Goal: Use online tool/utility

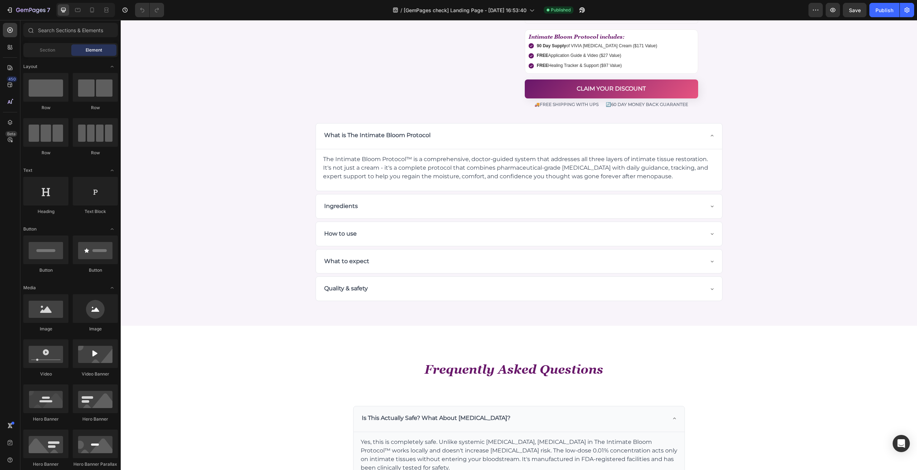
scroll to position [3700, 0]
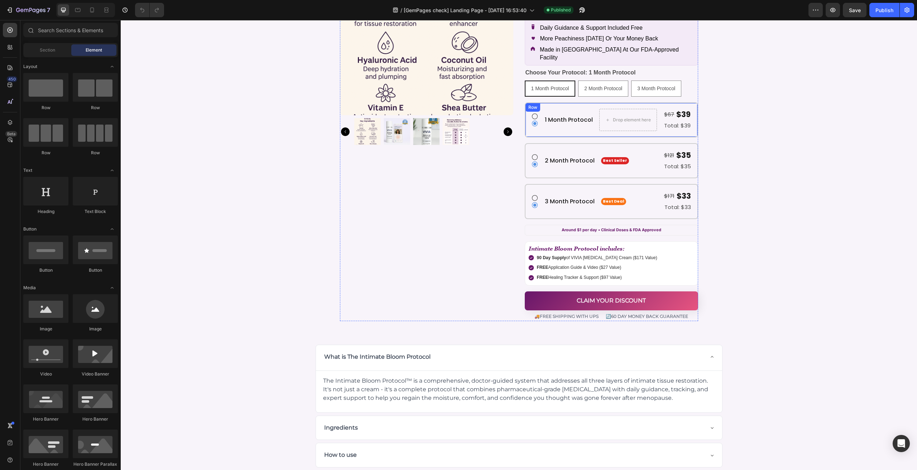
click at [587, 102] on div "Icon Icon 1 Month Protocol Heading Drop element here $67 Text Block $39 Text Bl…" at bounding box center [611, 119] width 173 height 35
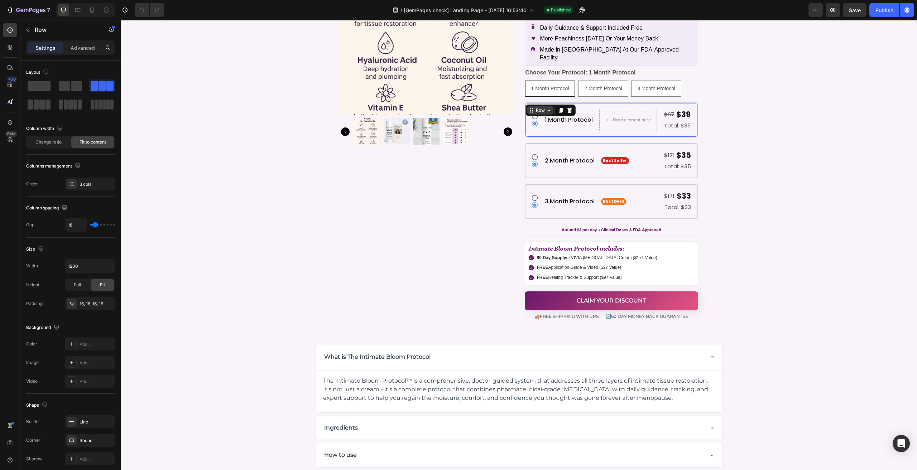
click at [539, 107] on div "Row" at bounding box center [540, 110] width 12 height 6
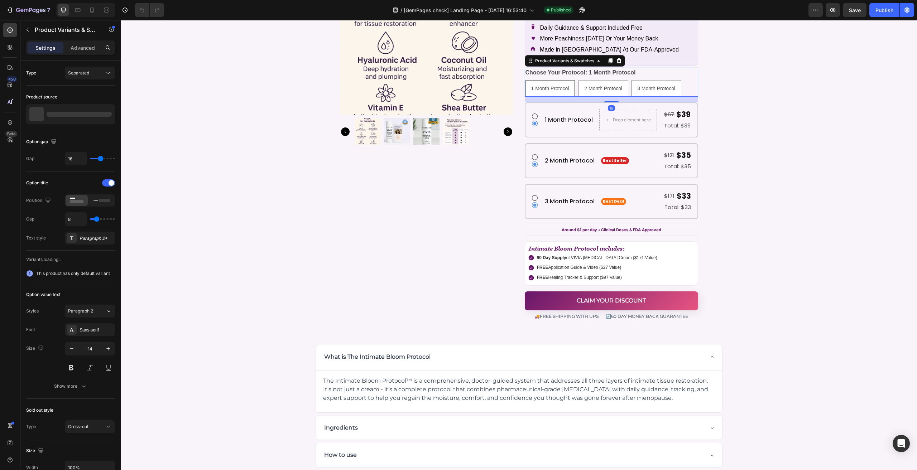
click at [570, 87] on div "1 Month Protocol" at bounding box center [549, 88] width 49 height 15
click at [525, 81] on input "1 Month Protocol 1 Month Protocol 1 Month Protocol" at bounding box center [524, 80] width 0 height 0
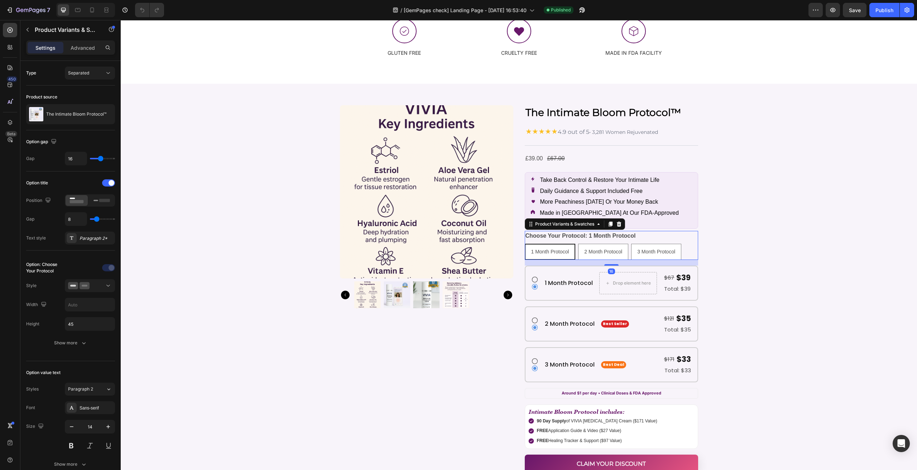
scroll to position [3521, 0]
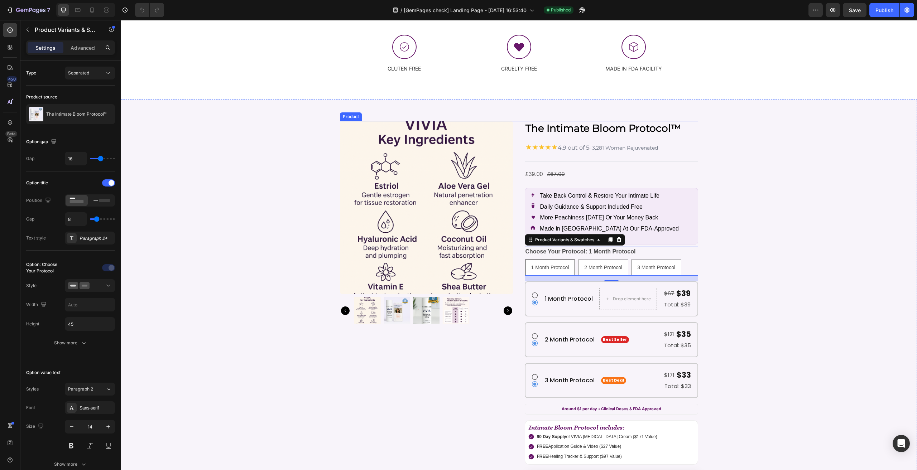
click at [514, 127] on div "Product Images The Intimate Bloom Protocol™ Product Title ★★★★★ 4.9 out of 5 • …" at bounding box center [519, 310] width 358 height 379
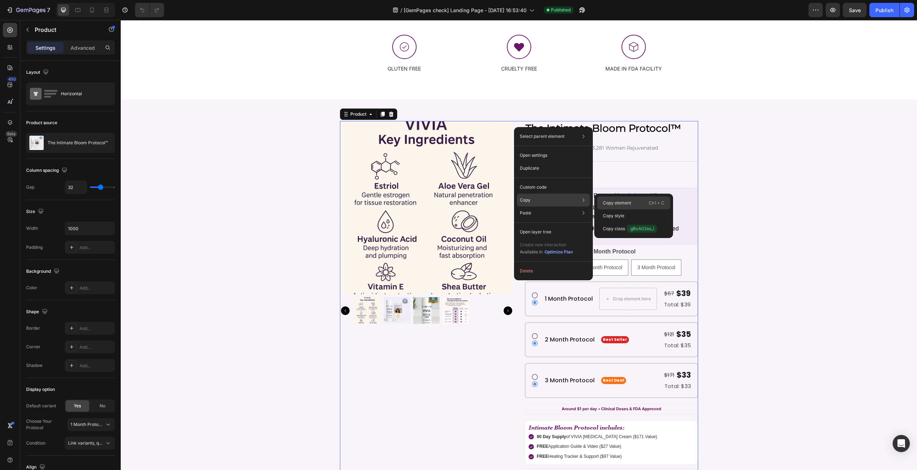
click at [633, 202] on div "Copy element Ctrl + C" at bounding box center [633, 203] width 73 height 13
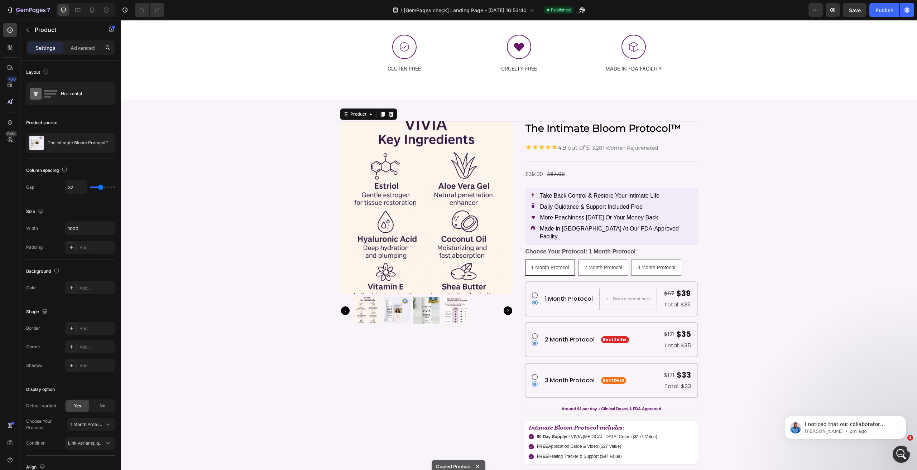
scroll to position [0, 0]
